Goal: Information Seeking & Learning: Compare options

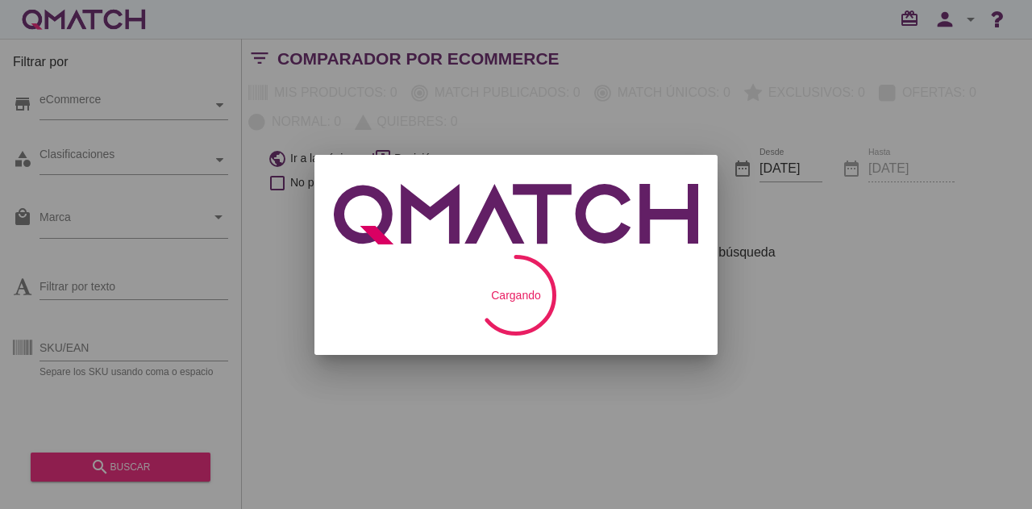
checkbox input "false"
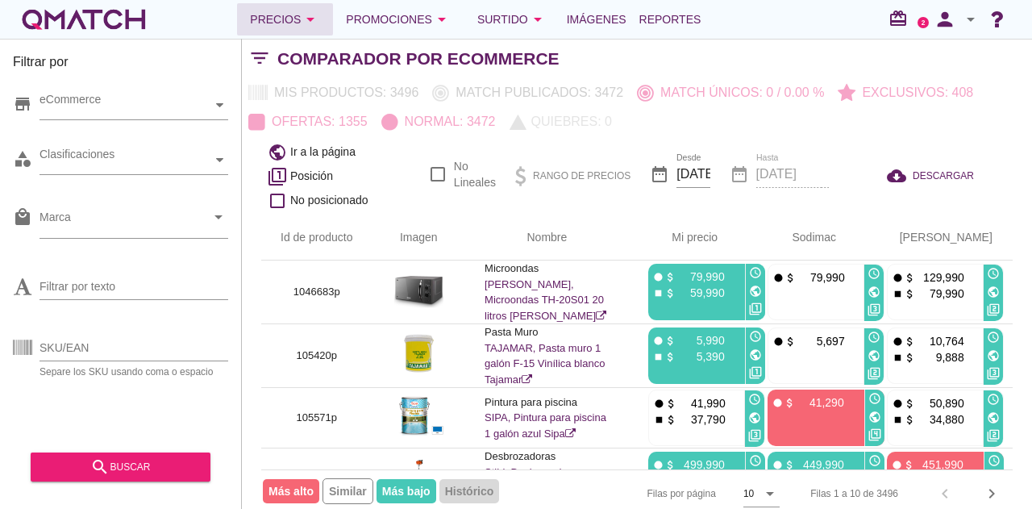
click at [265, 15] on div "Precios arrow_drop_down" at bounding box center [285, 19] width 70 height 19
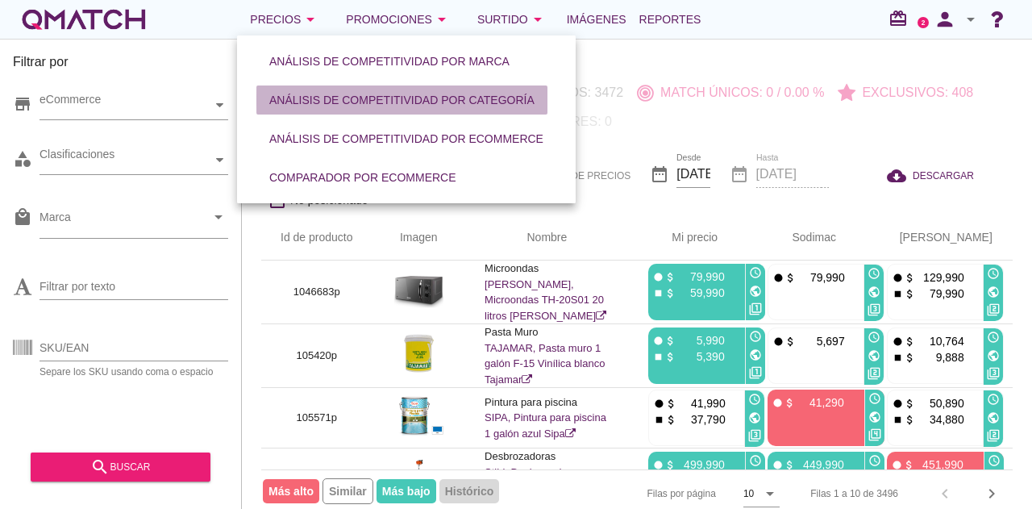
click at [290, 94] on div "Análisis de competitividad por categoría" at bounding box center [401, 100] width 265 height 17
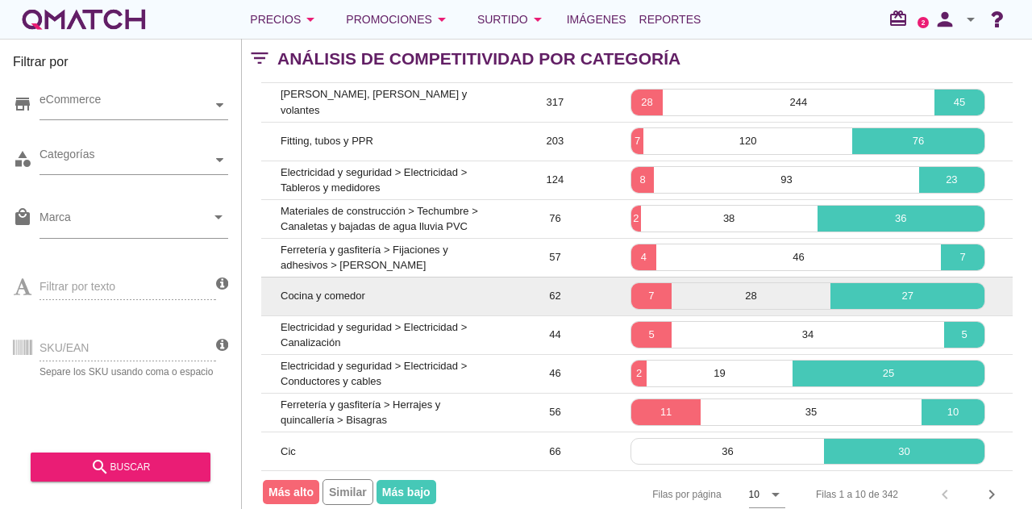
scroll to position [138, 0]
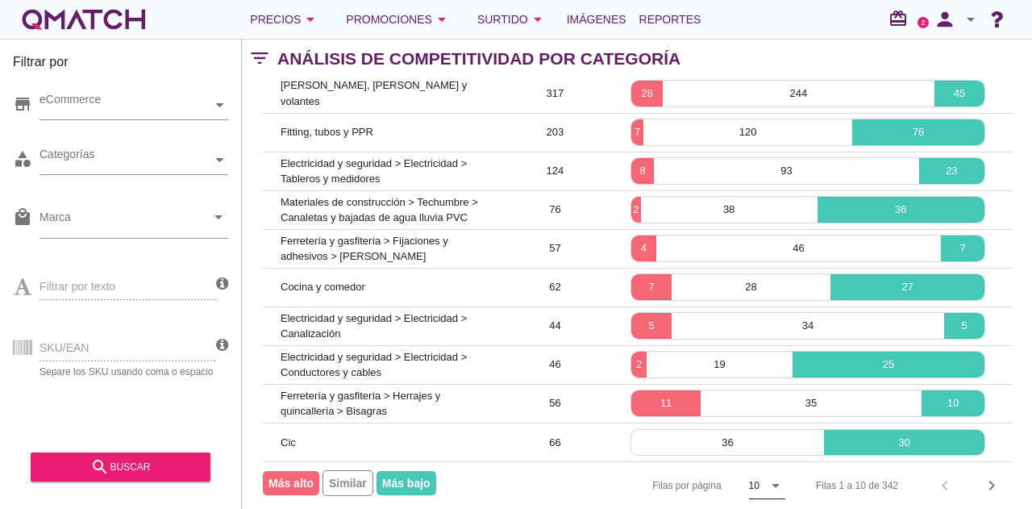
click at [782, 478] on icon "arrow_drop_down" at bounding box center [775, 485] width 19 height 19
click at [765, 481] on div "50" at bounding box center [766, 473] width 35 height 19
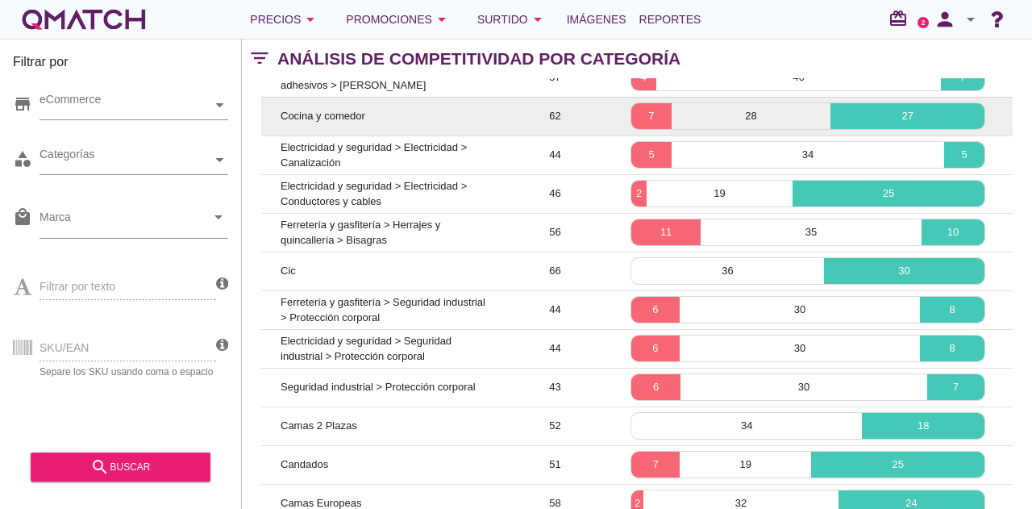
scroll to position [323, 0]
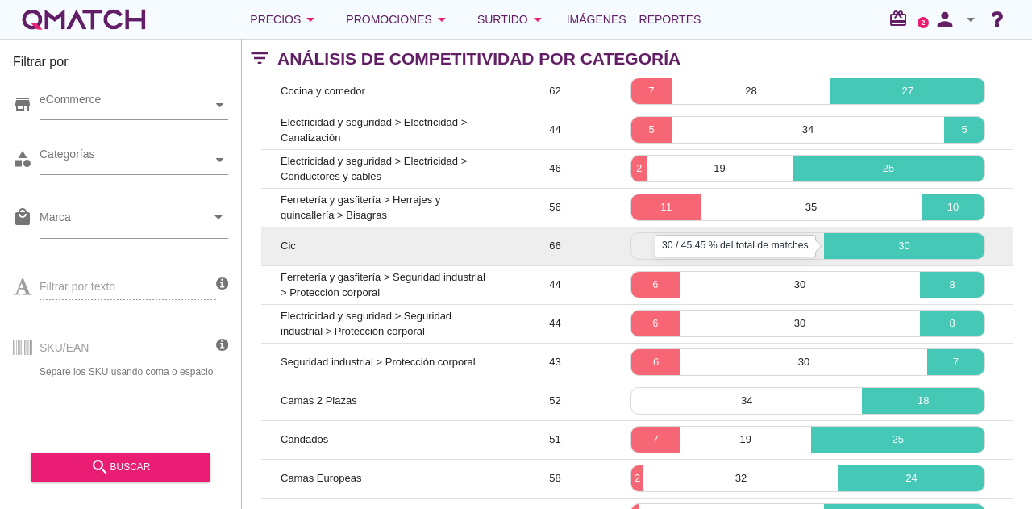
click at [881, 240] on p "30" at bounding box center [904, 246] width 160 height 16
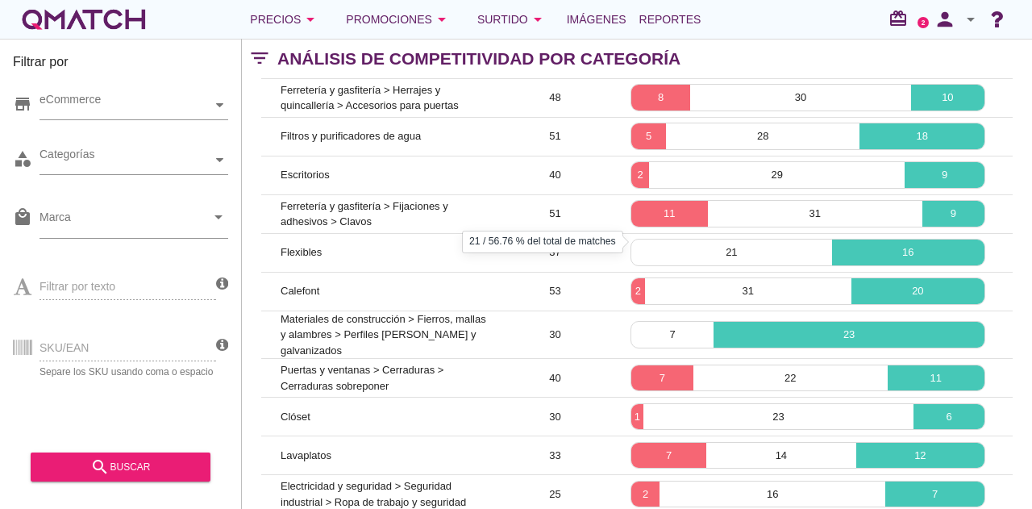
scroll to position [807, 0]
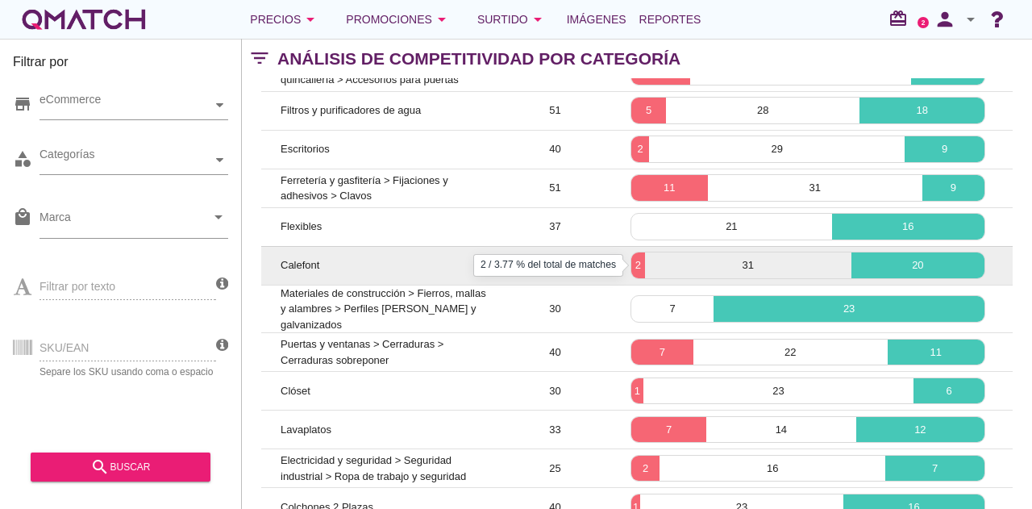
click at [640, 272] on p "2" at bounding box center [639, 265] width 14 height 16
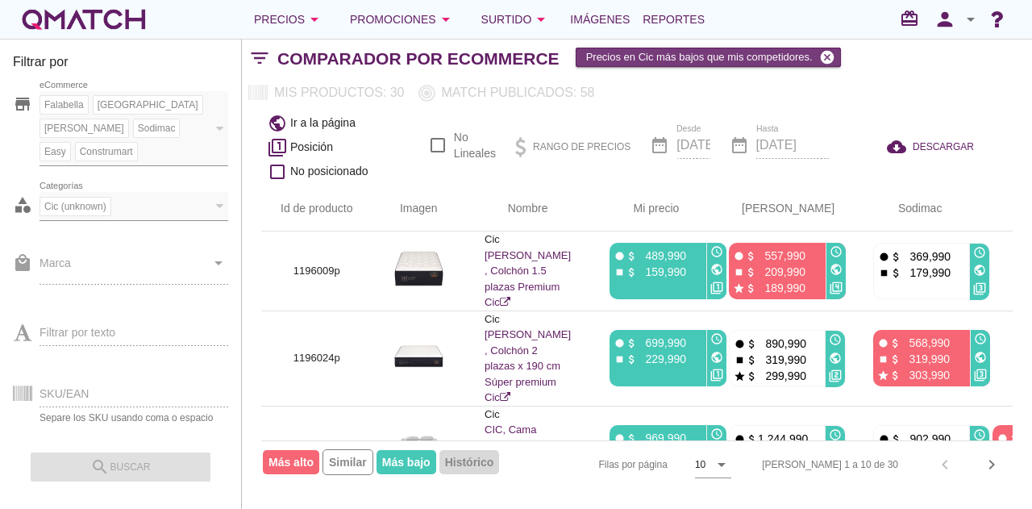
click at [828, 57] on icon "cancel" at bounding box center [827, 57] width 16 height 16
checkbox input "false"
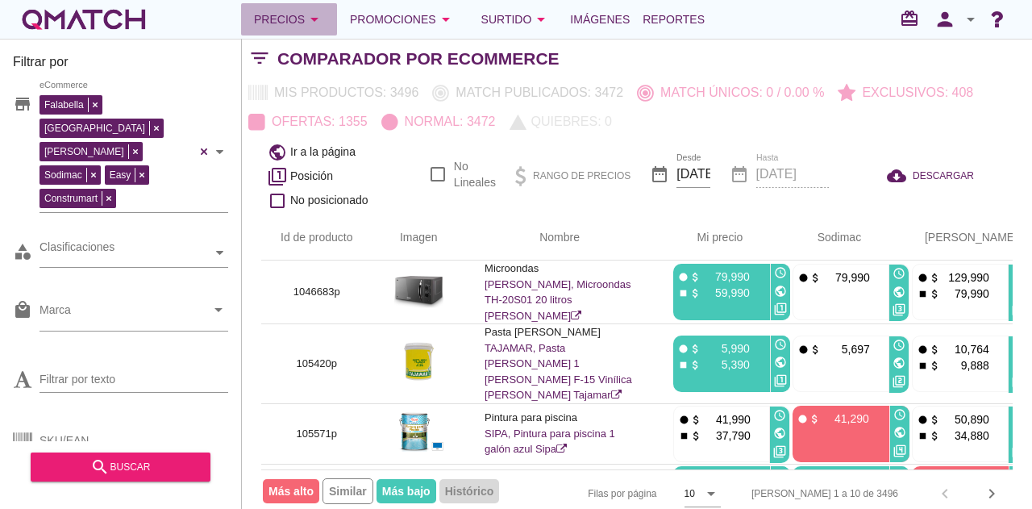
click at [302, 28] on div "Precios arrow_drop_down" at bounding box center [289, 19] width 70 height 19
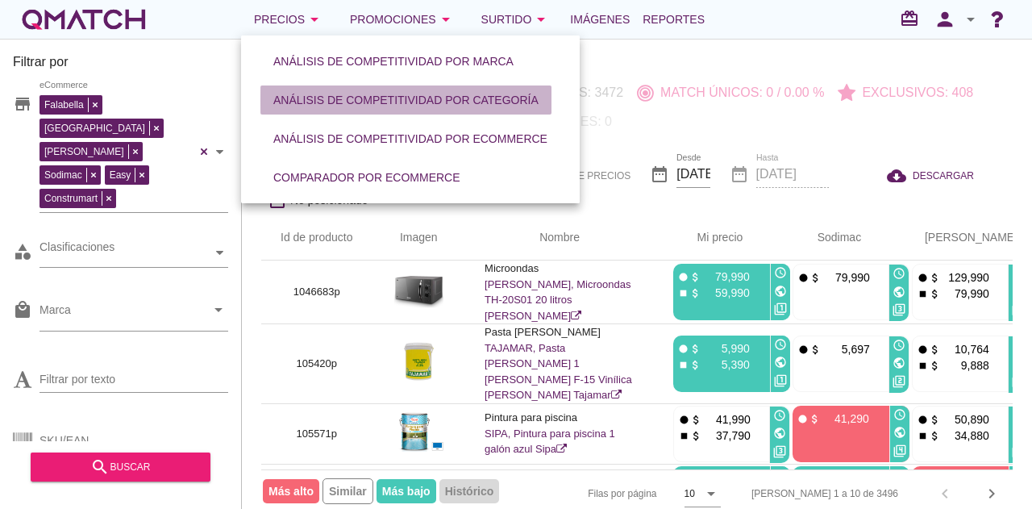
click at [320, 98] on div "Análisis de competitividad por categoría" at bounding box center [405, 100] width 265 height 17
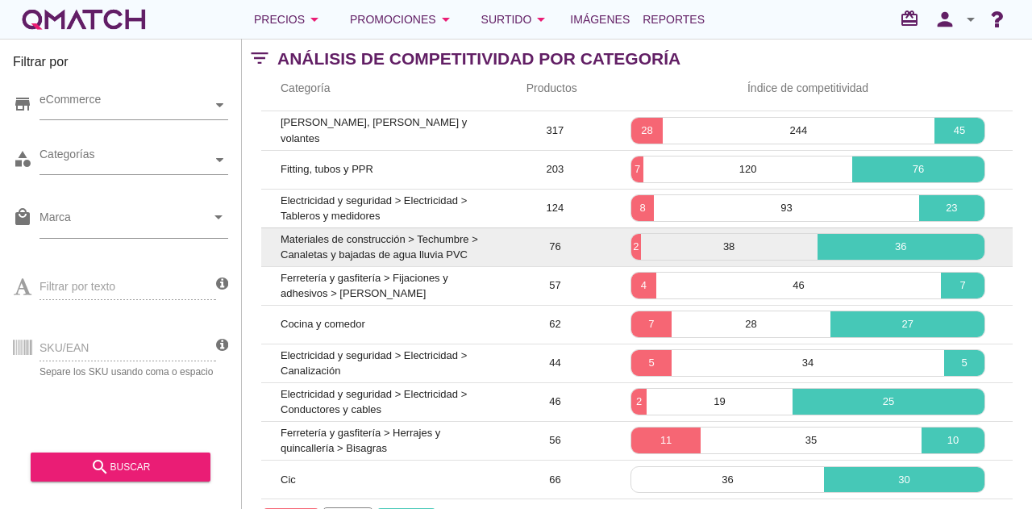
scroll to position [138, 0]
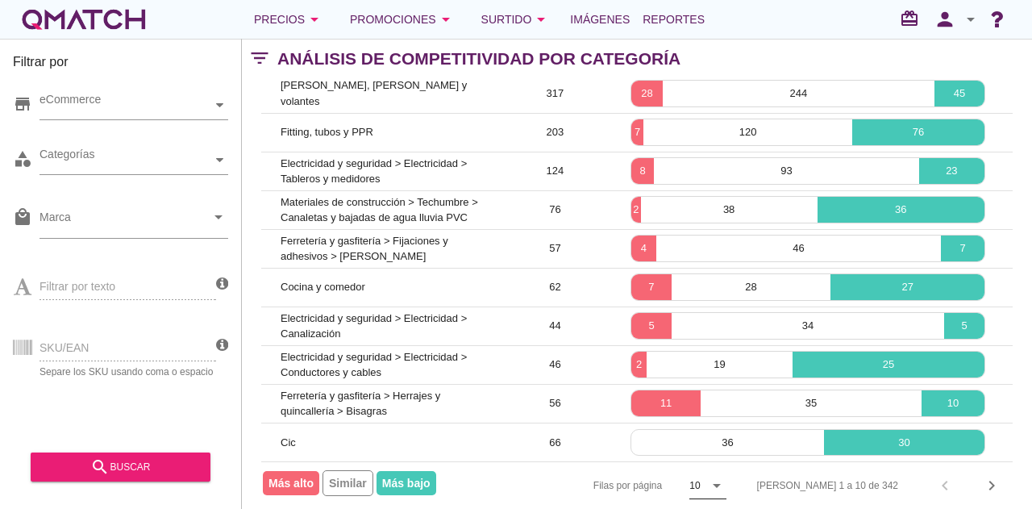
click at [727, 476] on icon "arrow_drop_down" at bounding box center [716, 485] width 19 height 19
click at [765, 480] on div "50" at bounding box center [766, 473] width 35 height 19
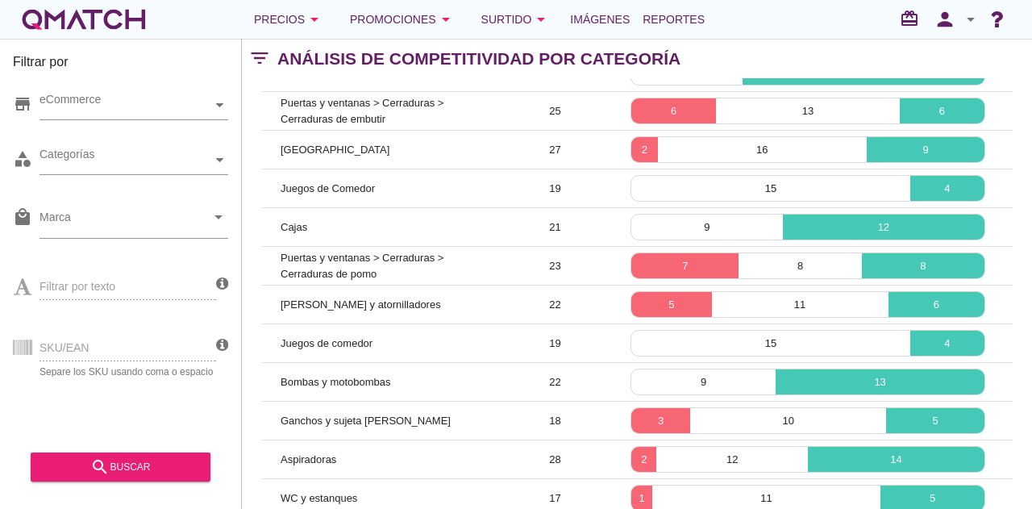
scroll to position [1292, 0]
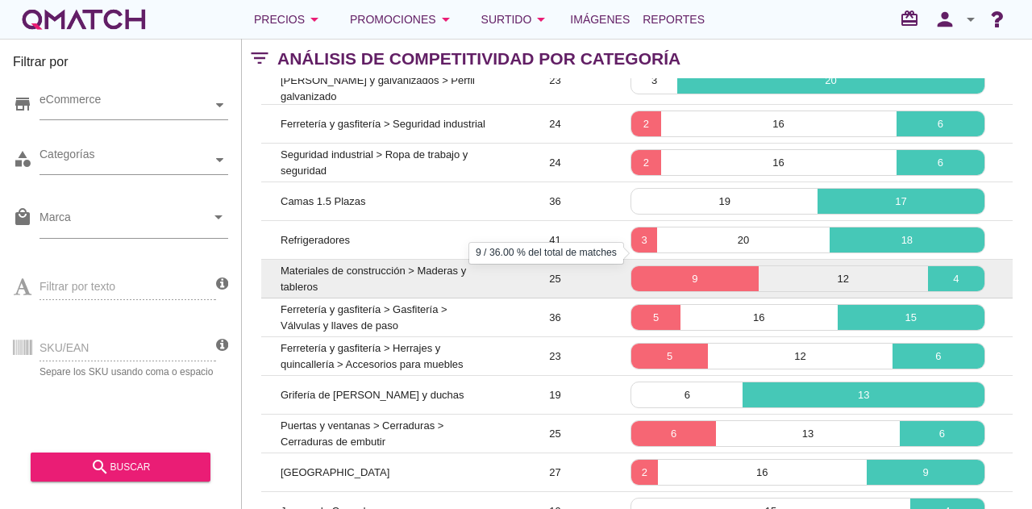
click at [708, 271] on p "9" at bounding box center [695, 279] width 127 height 16
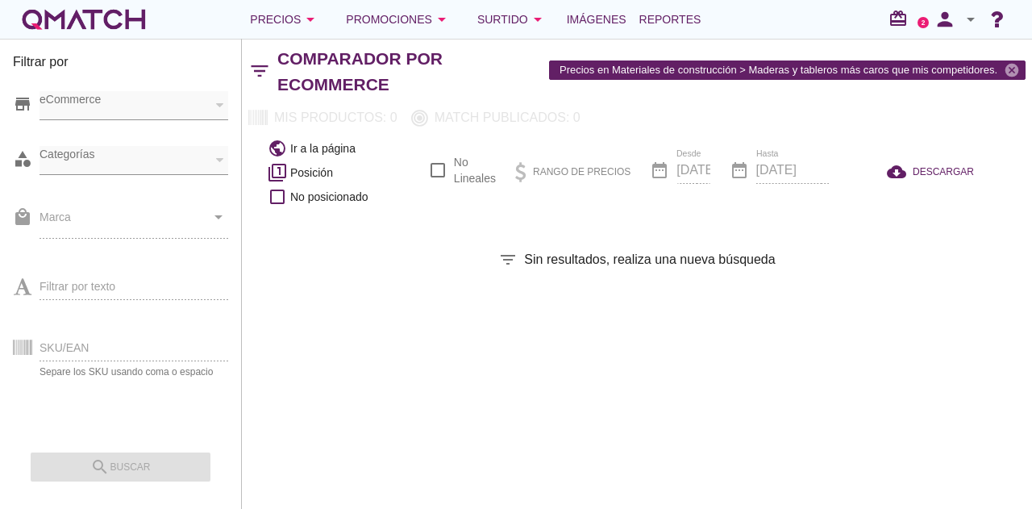
checkbox input "false"
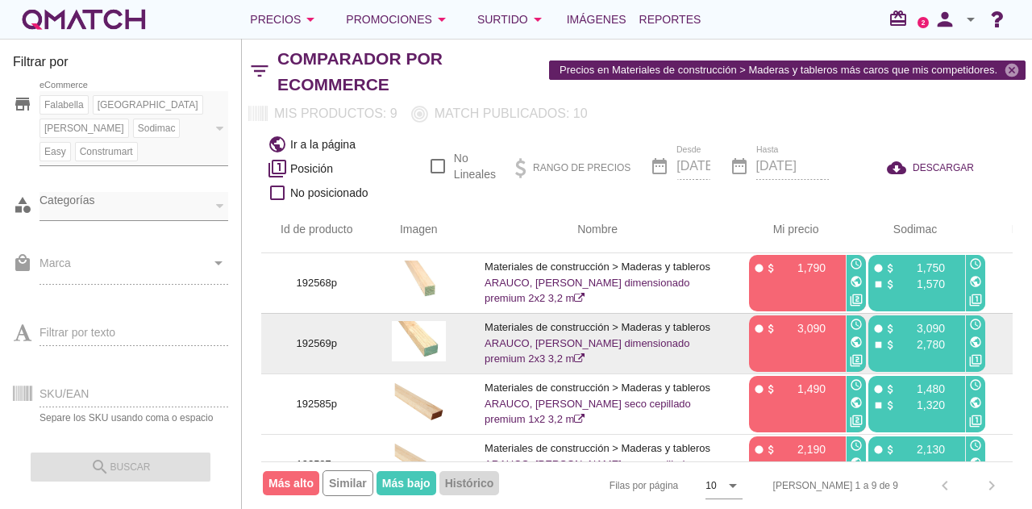
scroll to position [345, 0]
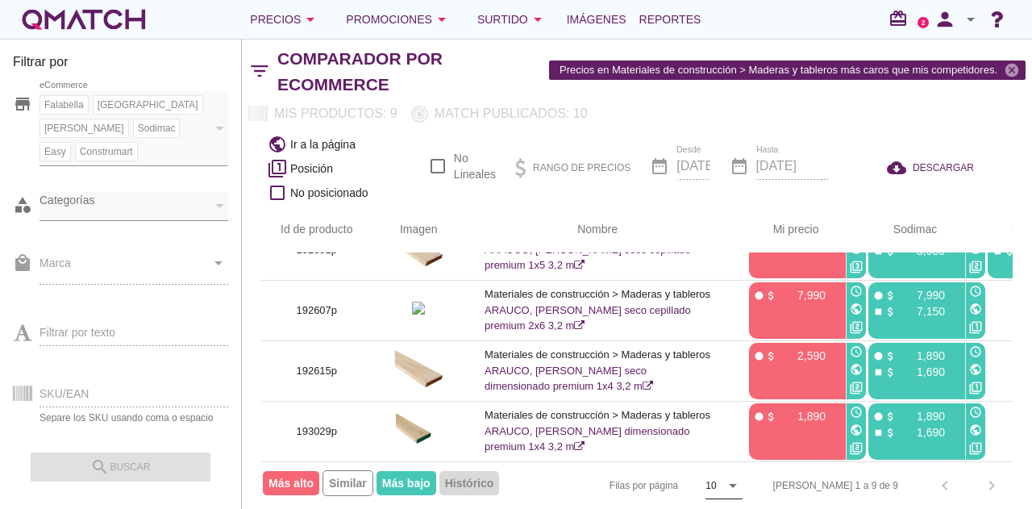
click at [743, 476] on icon "arrow_drop_down" at bounding box center [732, 485] width 19 height 19
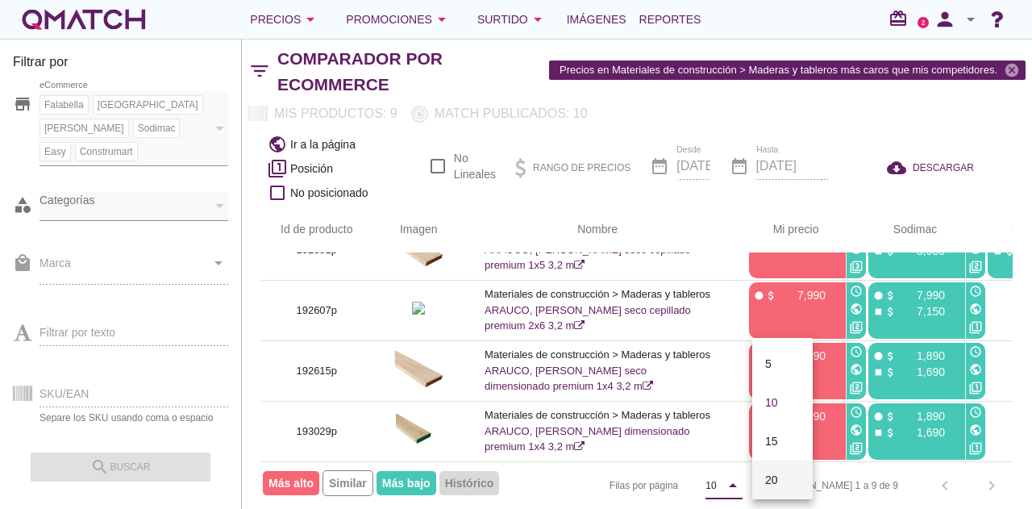
scroll to position [84, 0]
click at [784, 477] on div "50" at bounding box center [782, 473] width 35 height 19
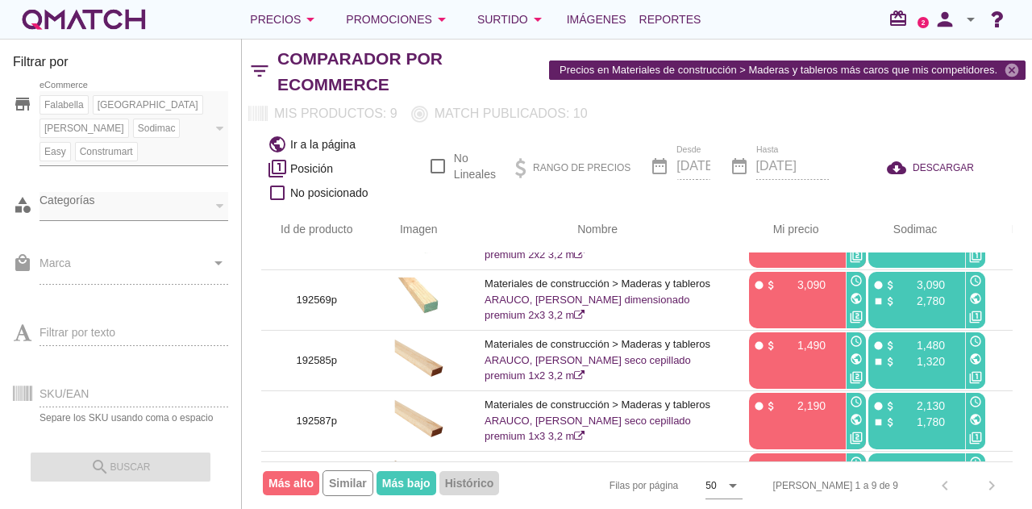
scroll to position [0, 0]
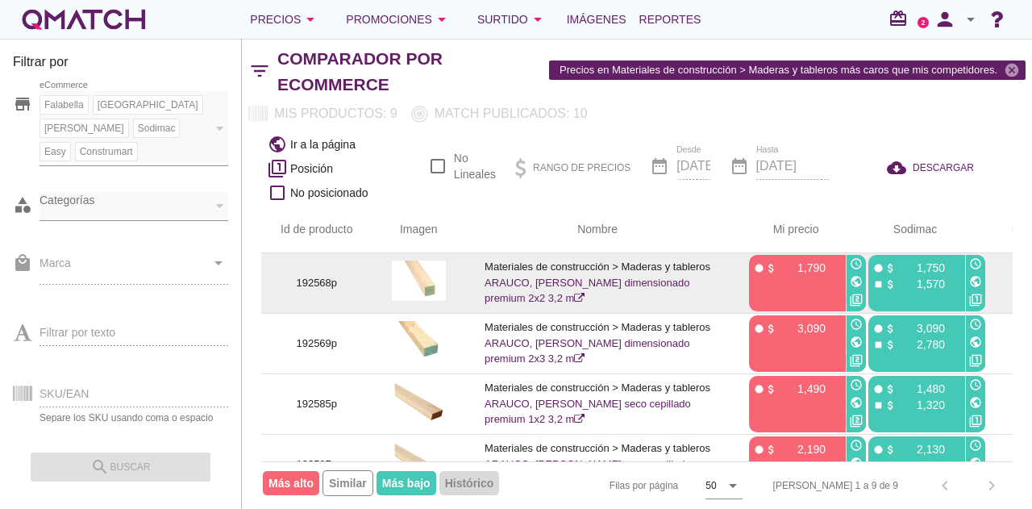
click at [855, 275] on icon "public" at bounding box center [856, 281] width 13 height 13
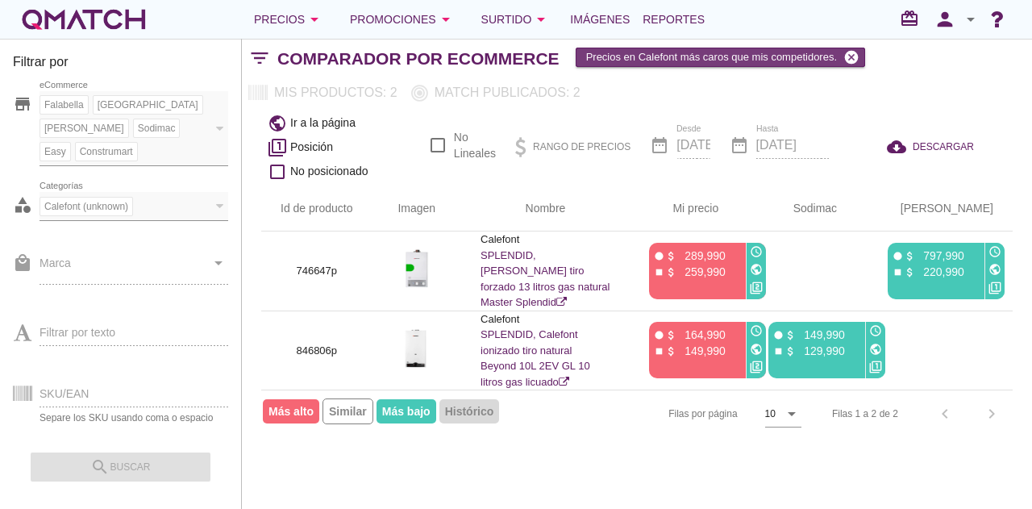
click at [850, 58] on icon "cancel" at bounding box center [852, 57] width 16 height 16
checkbox input "false"
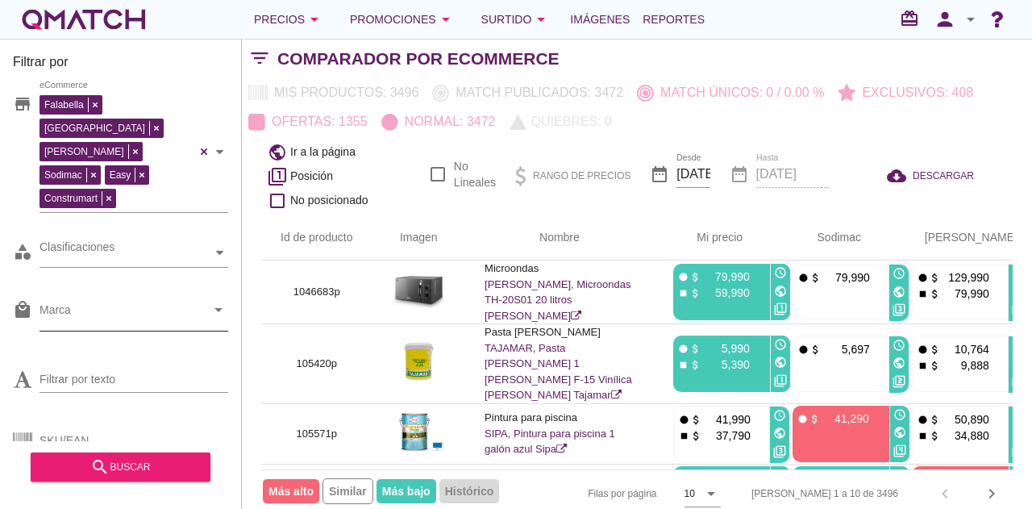
click at [218, 300] on icon "arrow_drop_down" at bounding box center [218, 309] width 19 height 19
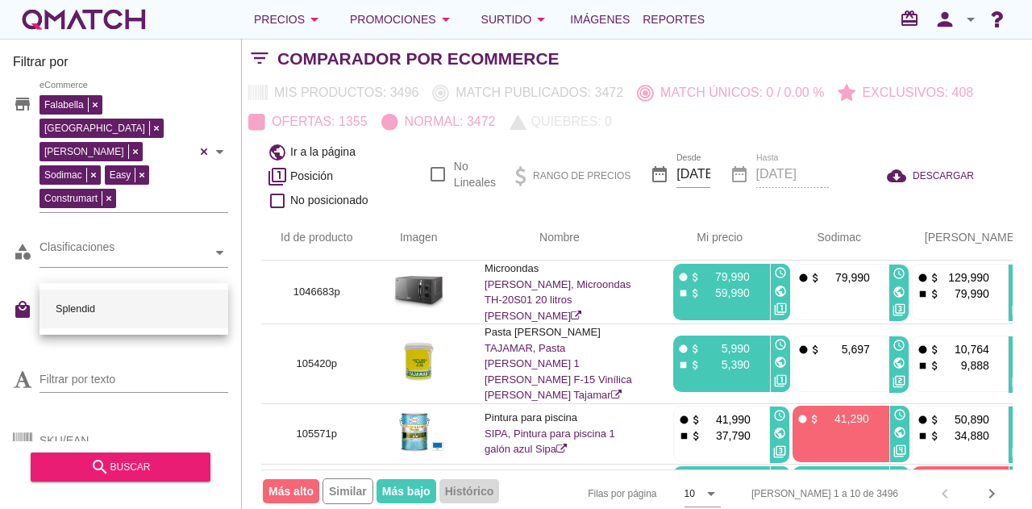
type input "splendid"
click at [133, 306] on div "Splendid" at bounding box center [133, 309] width 163 height 39
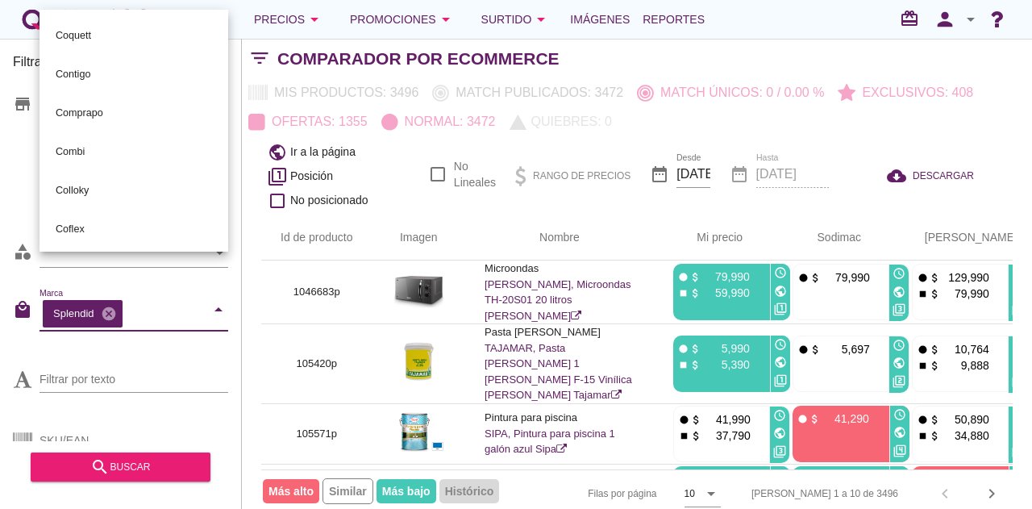
click at [247, 316] on div "Id de producto Imagen Nombre arrow_upward Mi precio arrow_upward Sodimac arrow_…" at bounding box center [637, 366] width 790 height 302
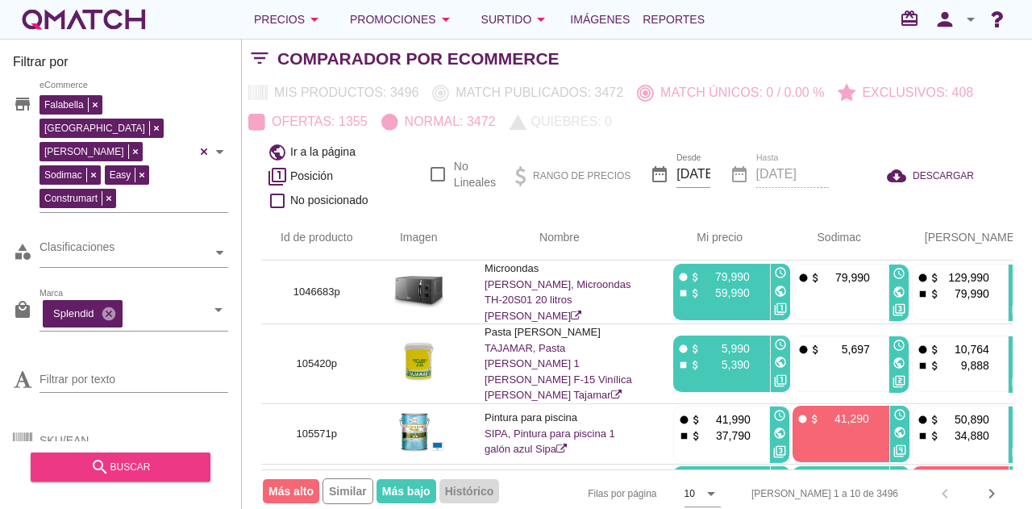
click at [153, 478] on button "search buscar" at bounding box center [121, 466] width 180 height 29
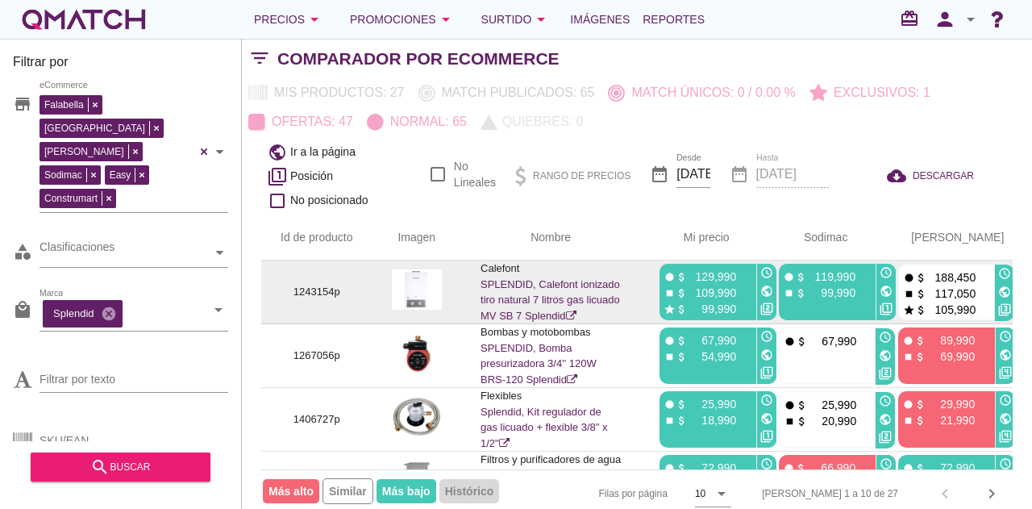
click at [757, 297] on div "public" at bounding box center [766, 291] width 19 height 19
click at [766, 291] on icon "public" at bounding box center [767, 291] width 13 height 13
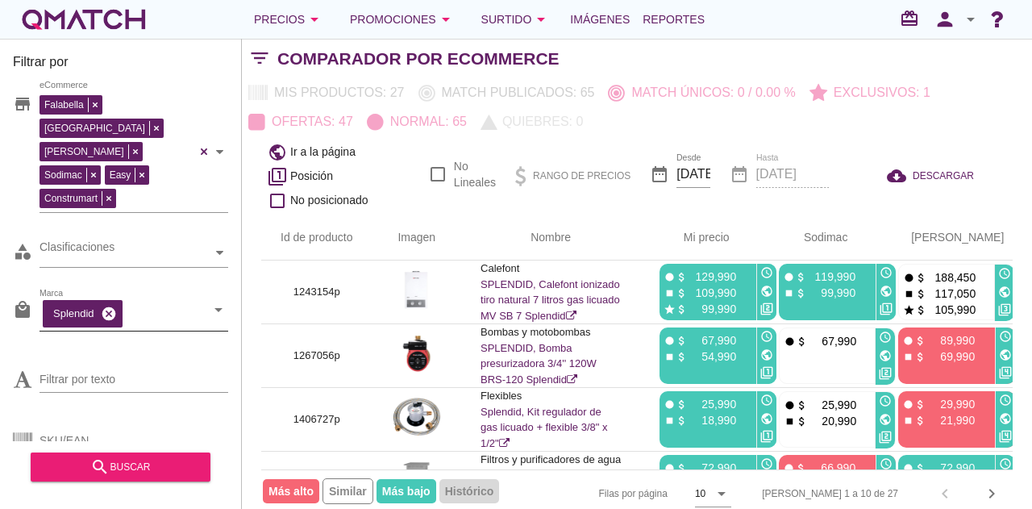
click at [110, 306] on icon "cancel" at bounding box center [109, 314] width 16 height 16
click at [99, 301] on input "Marca" at bounding box center [123, 314] width 166 height 26
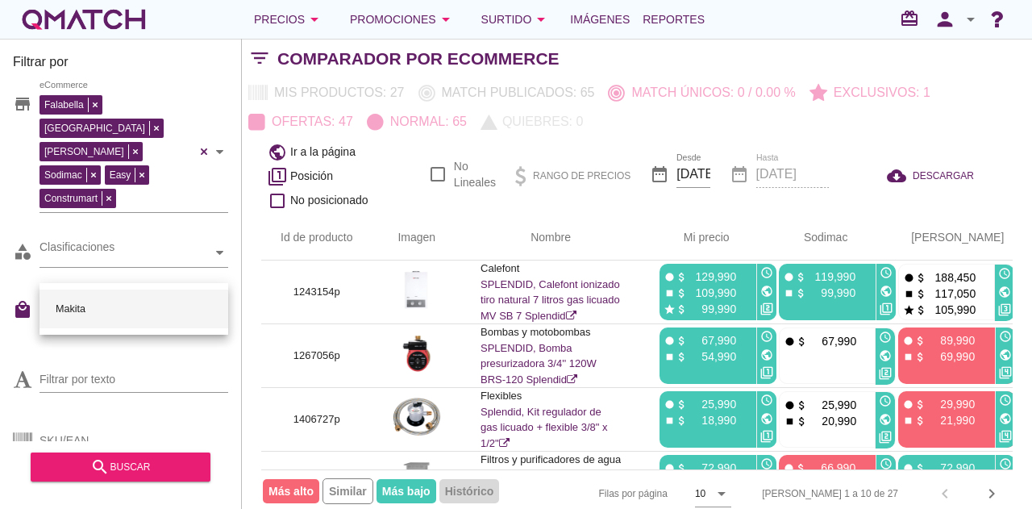
type input "makita"
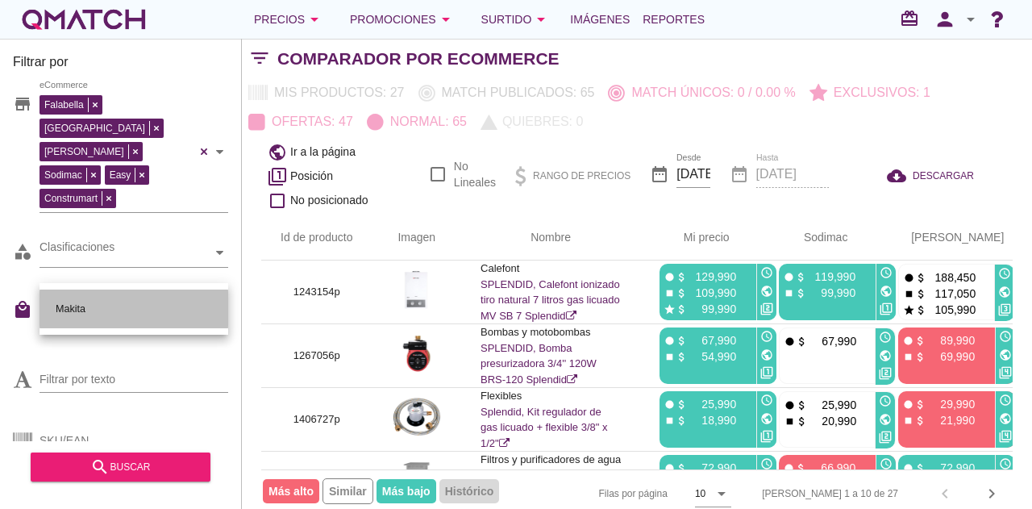
click at [95, 309] on div "Makita" at bounding box center [133, 309] width 163 height 39
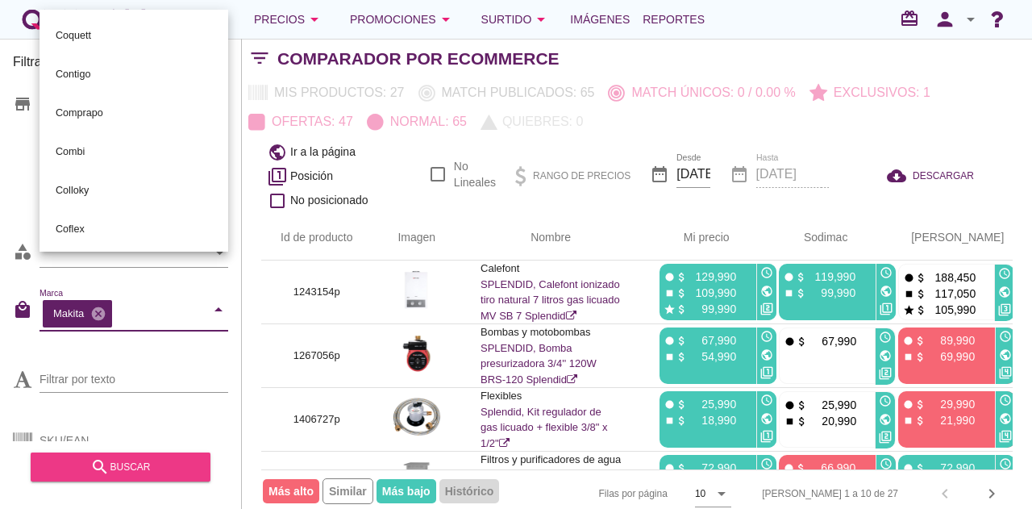
click at [117, 457] on div "search buscar" at bounding box center [121, 466] width 154 height 19
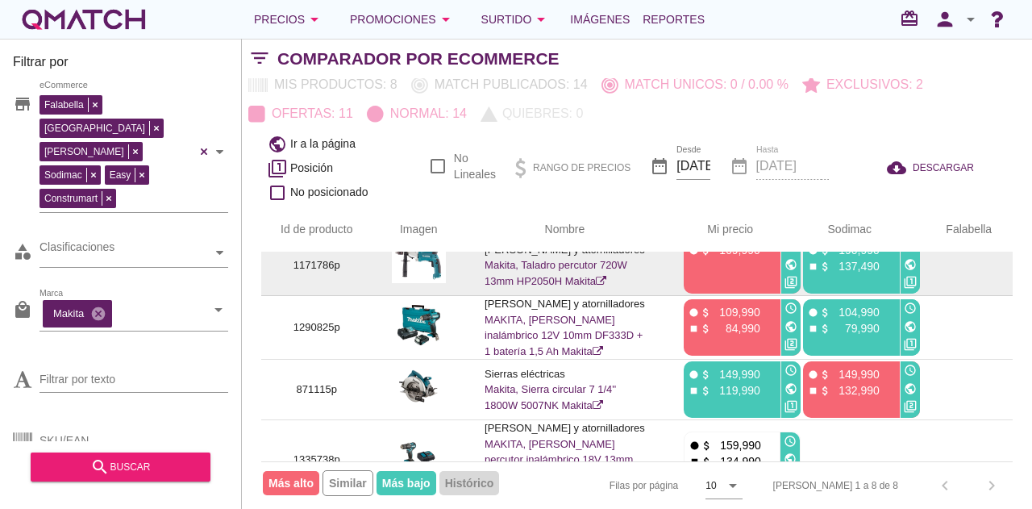
scroll to position [298, 0]
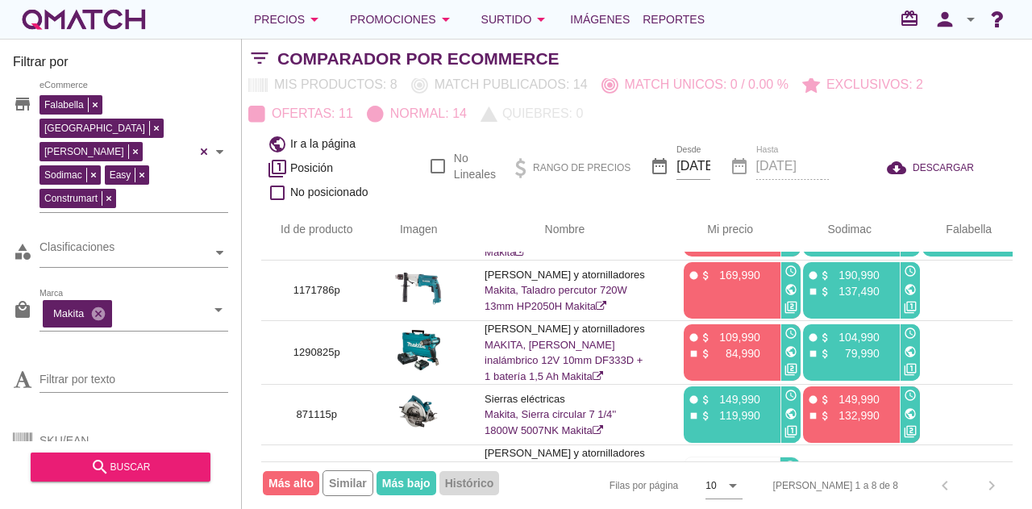
click at [124, 19] on div "white-qmatch-logo" at bounding box center [83, 19] width 129 height 32
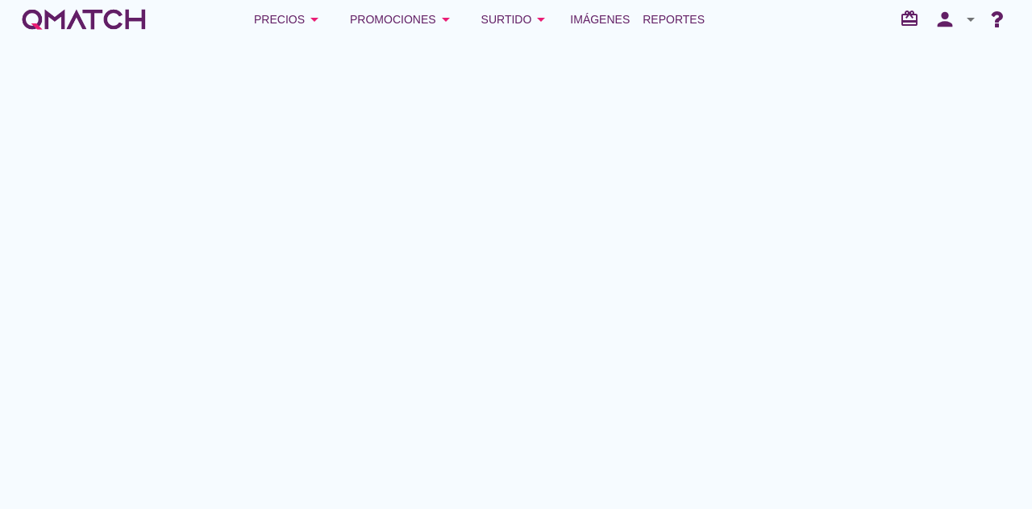
scroll to position [286, 0]
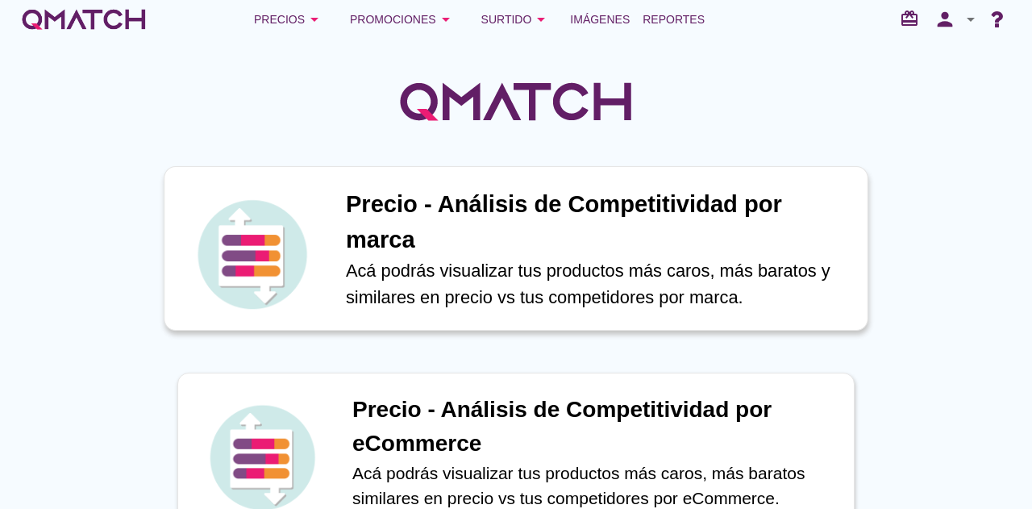
click at [473, 206] on h1 "Precio - Análisis de Competitividad por marca" at bounding box center [598, 222] width 505 height 70
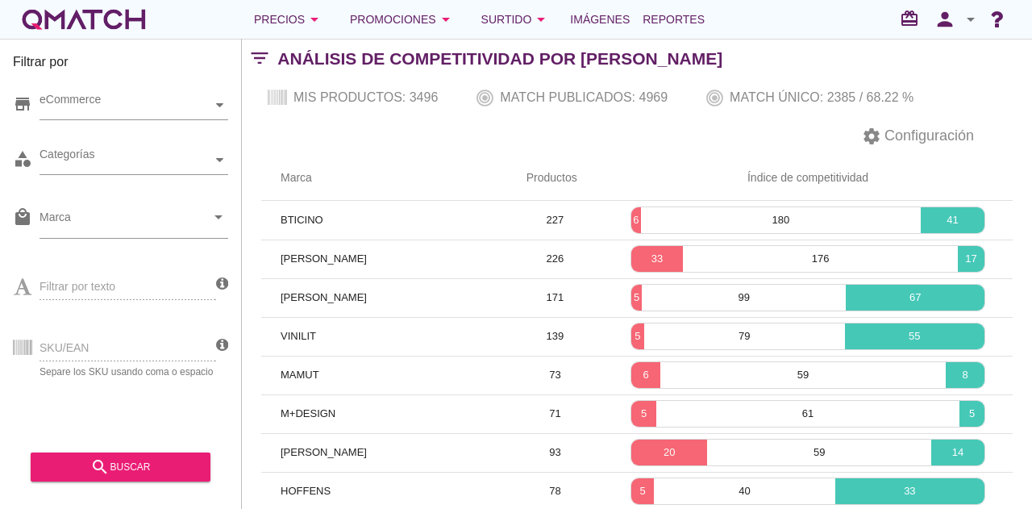
click at [79, 18] on div "white-qmatch-logo" at bounding box center [83, 19] width 129 height 32
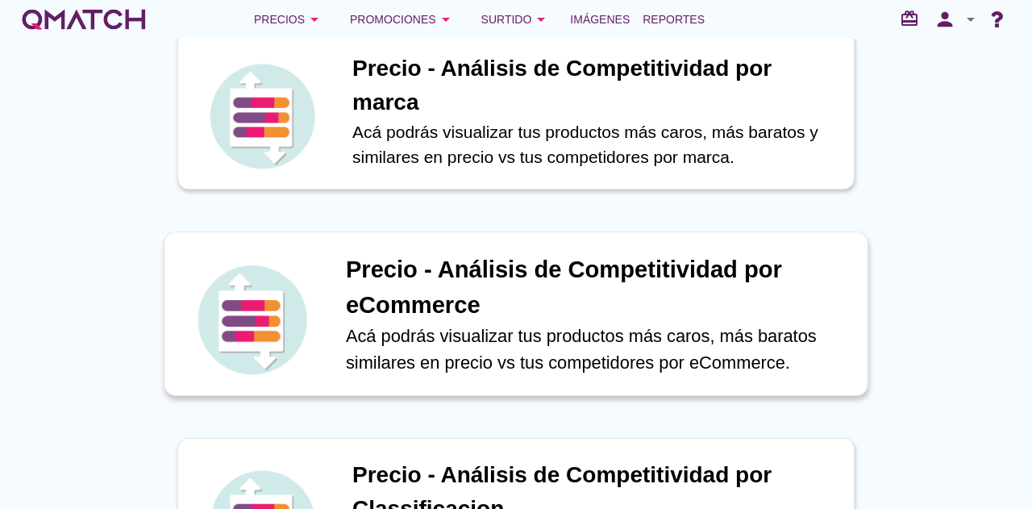
scroll to position [161, 0]
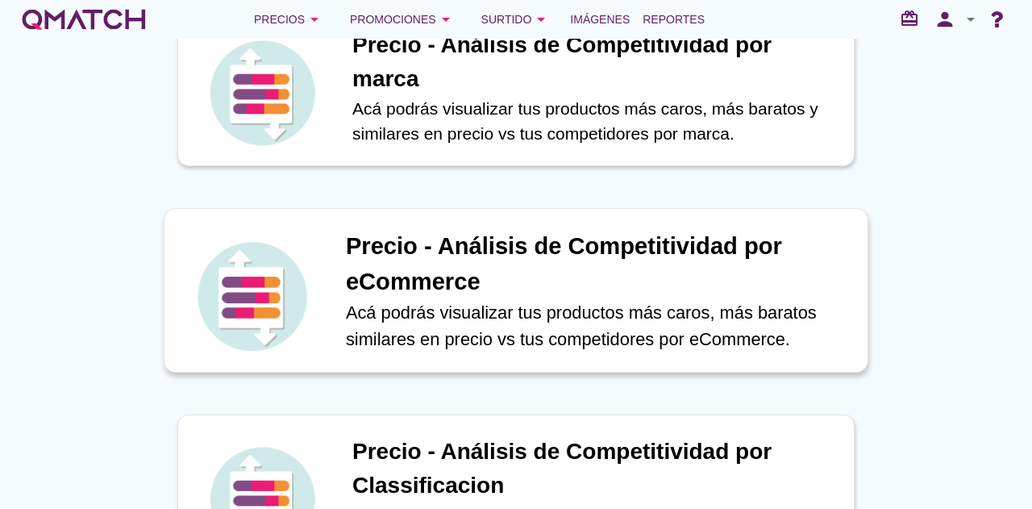
click at [453, 298] on h1 "Precio - Análisis de Competitividad por eCommerce" at bounding box center [598, 264] width 505 height 70
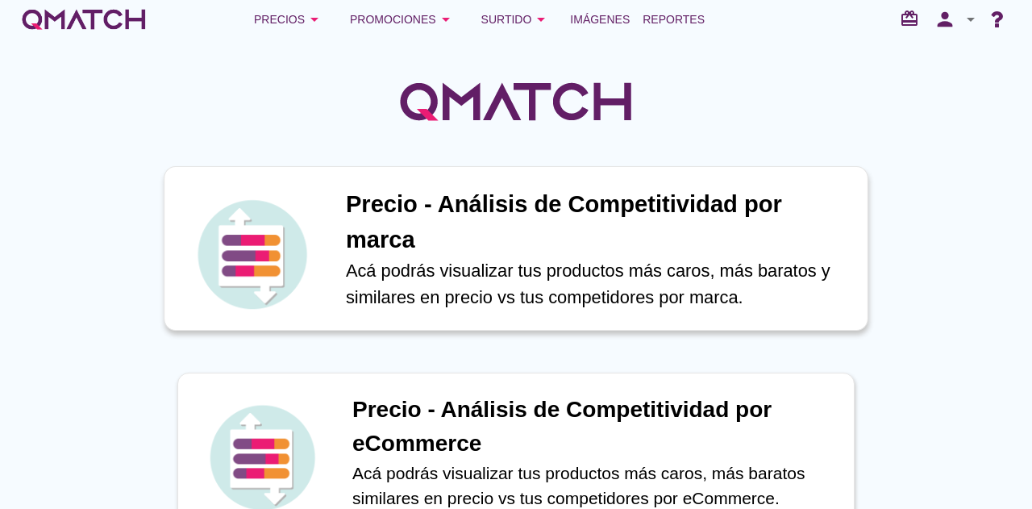
click at [484, 227] on h1 "Precio - Análisis de Competitividad por marca" at bounding box center [598, 222] width 505 height 70
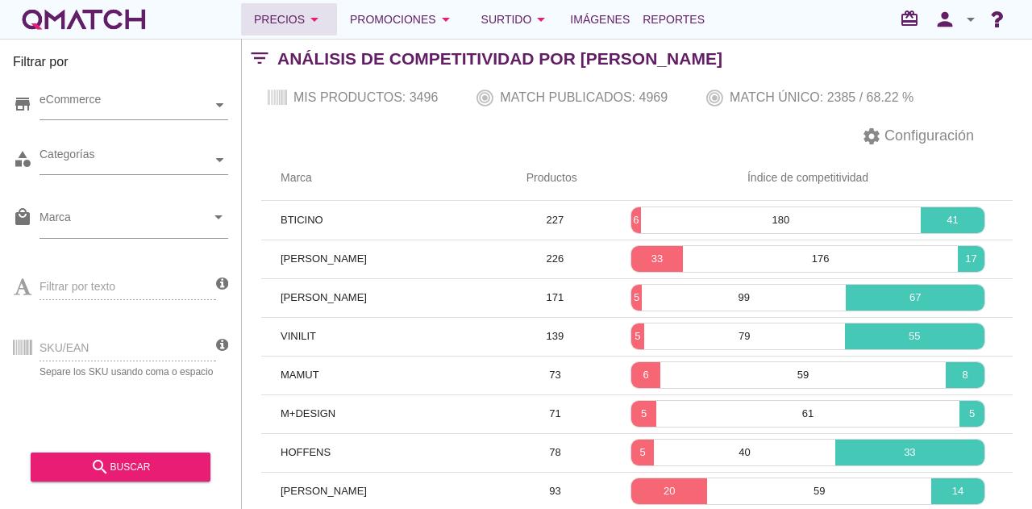
click at [266, 15] on div "Precios arrow_drop_down" at bounding box center [289, 19] width 70 height 19
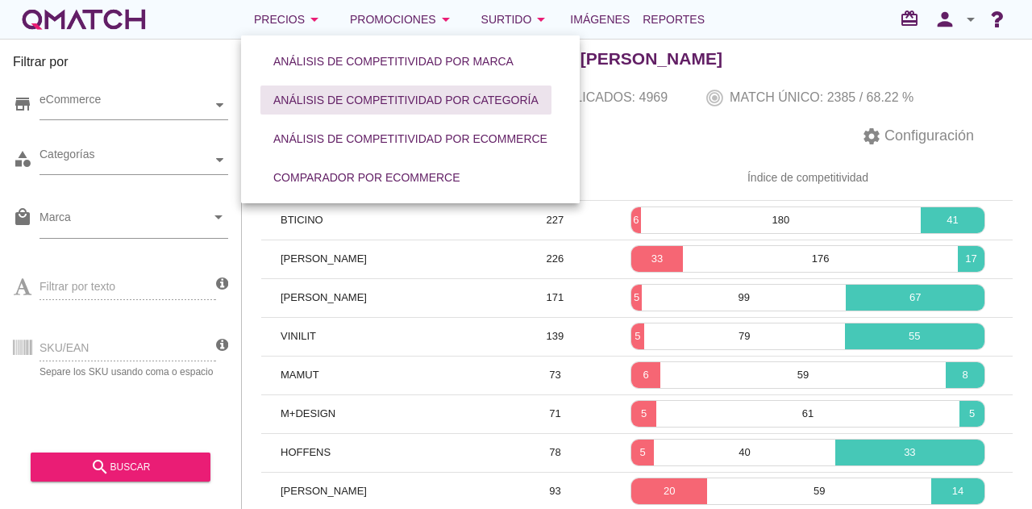
click at [336, 101] on div "Análisis de competitividad por categoría" at bounding box center [405, 100] width 265 height 17
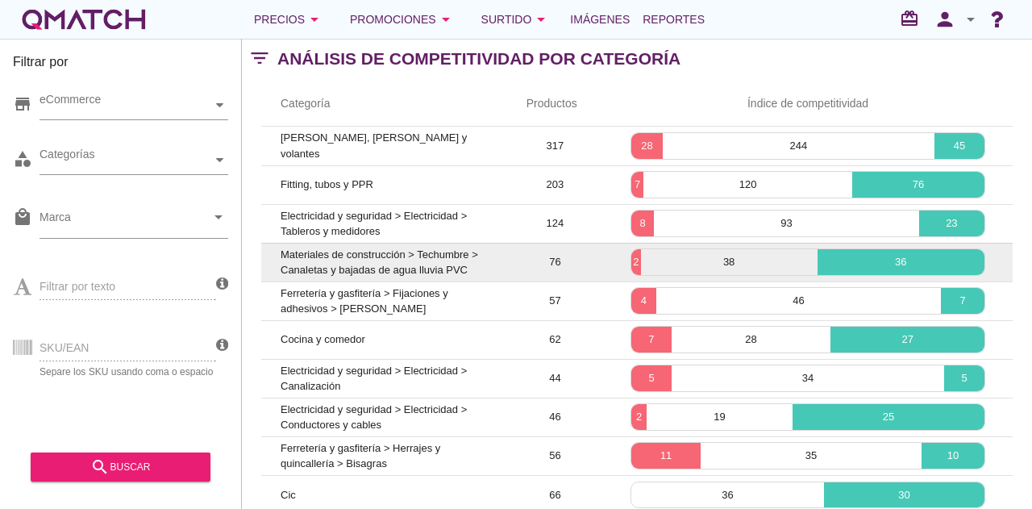
scroll to position [138, 0]
